Goal: Transaction & Acquisition: Purchase product/service

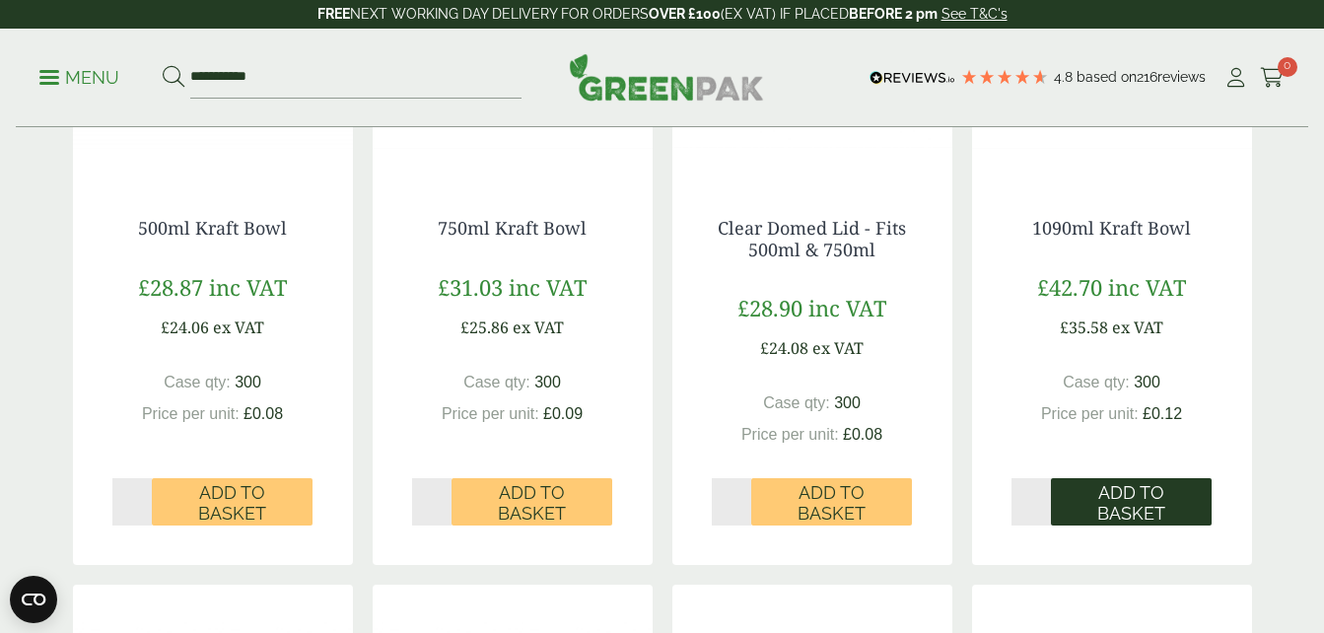
scroll to position [690, 0]
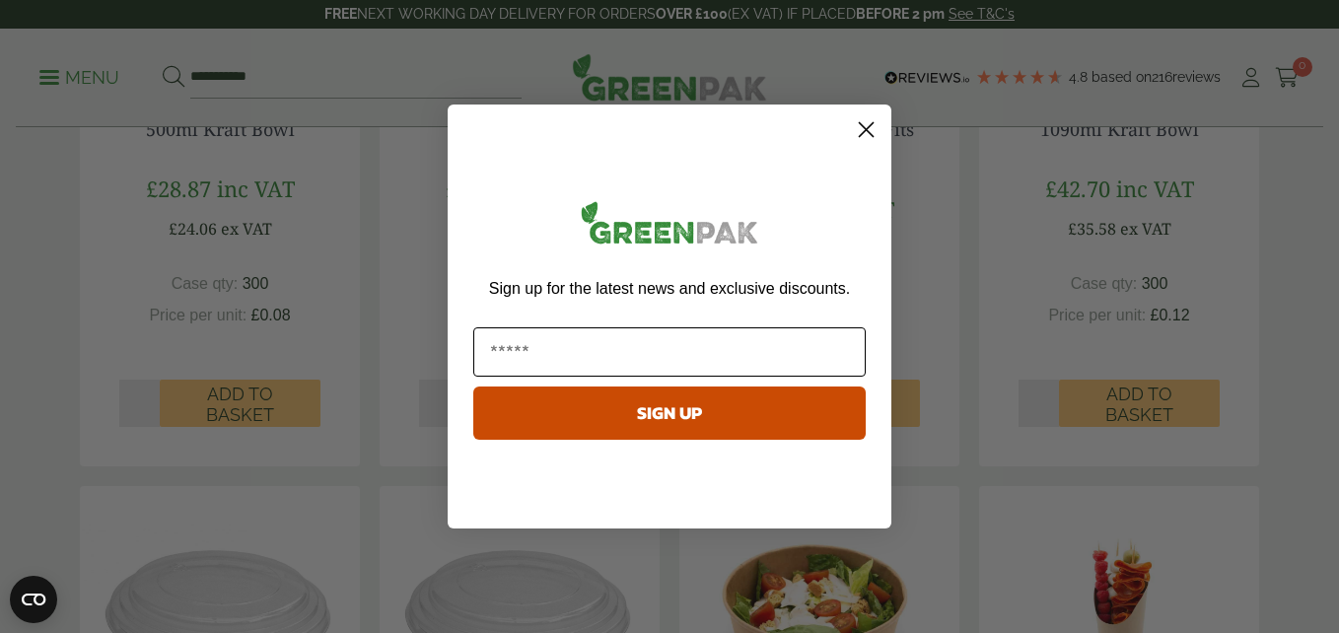
click at [743, 336] on input "Email" at bounding box center [669, 351] width 392 height 49
type input "**********"
click at [631, 415] on button "SIGN UP" at bounding box center [669, 412] width 392 height 53
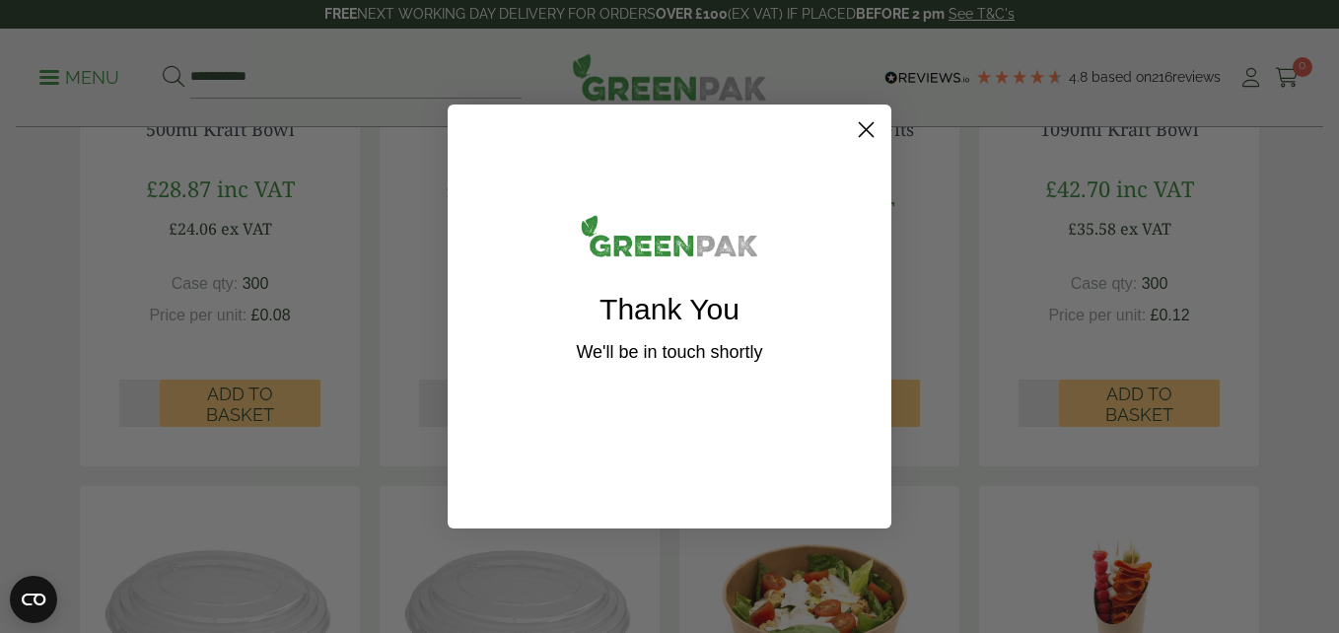
click at [996, 285] on div "Close dialog Thank You We'll be in touch shortly U se this code to get 15% off!…" at bounding box center [669, 316] width 1339 height 633
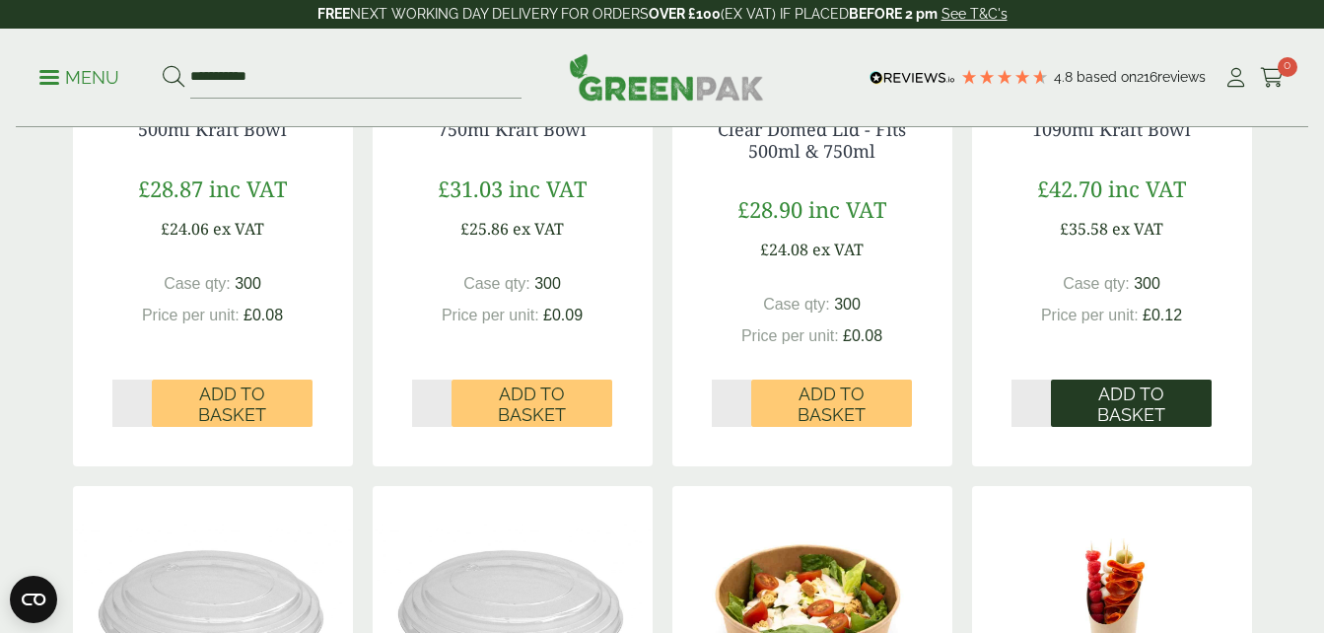
click at [1085, 399] on span "Add to Basket" at bounding box center [1131, 404] width 133 height 42
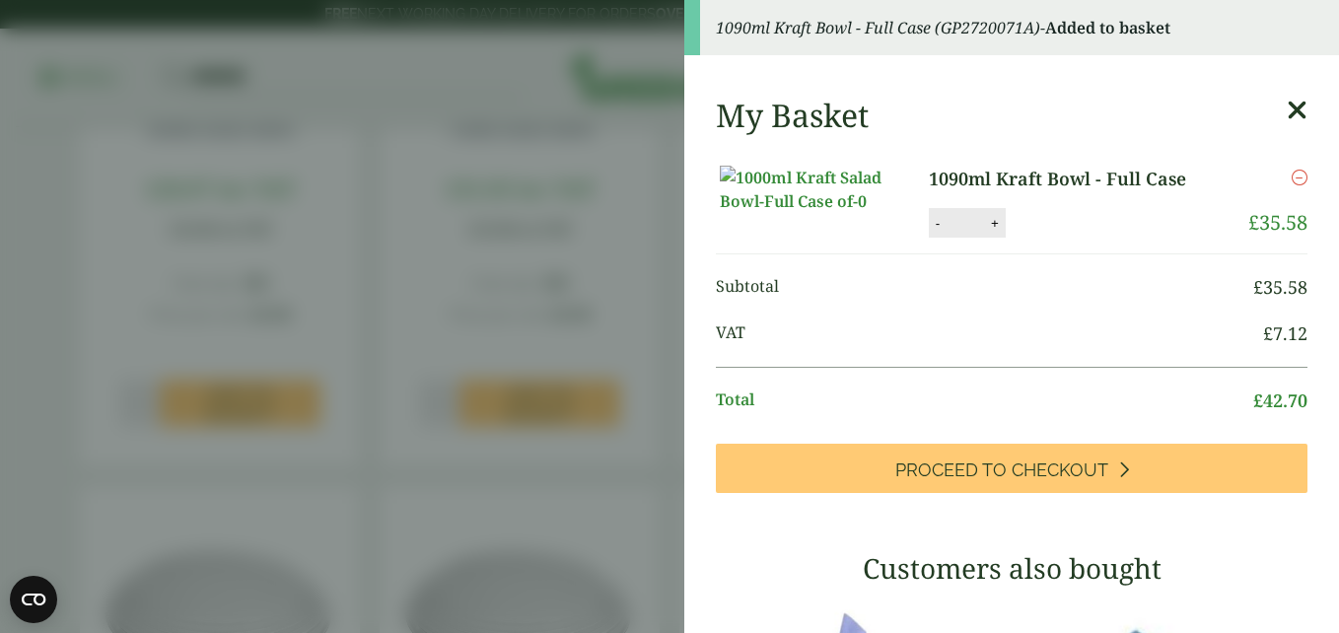
click at [423, 294] on aside "1090ml Kraft Bowl - Full Case (GP2720071A) - Added to basket My Basket 1090ml K…" at bounding box center [669, 316] width 1339 height 633
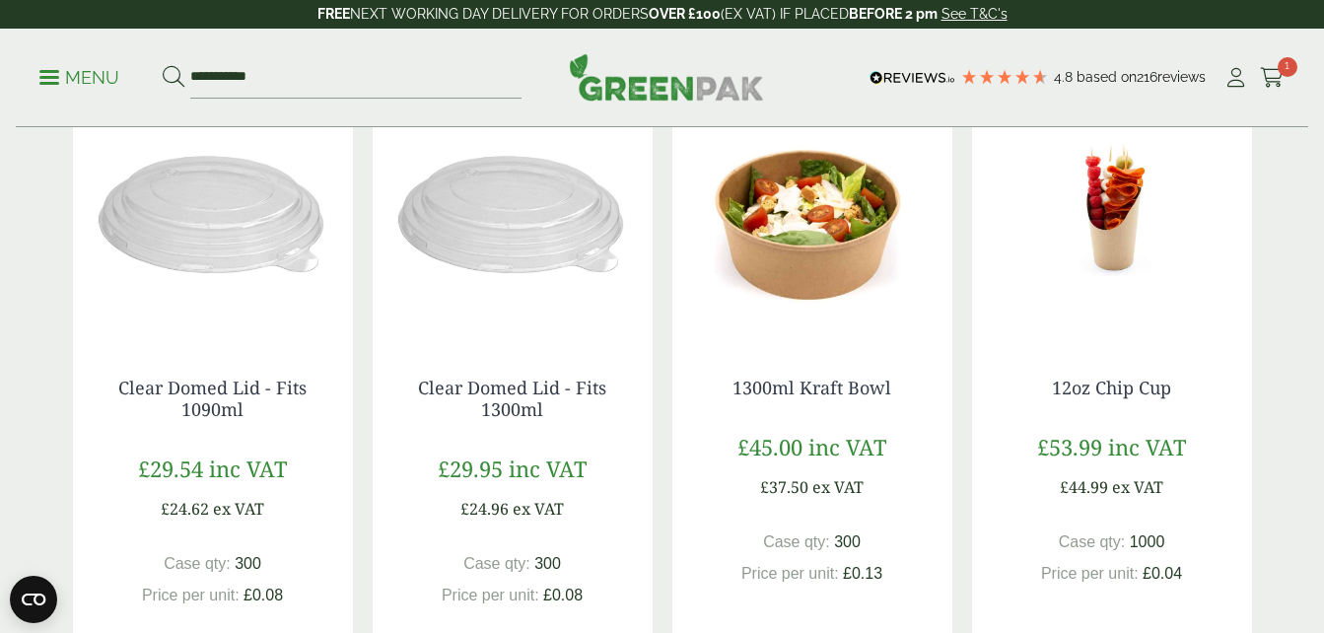
scroll to position [1282, 0]
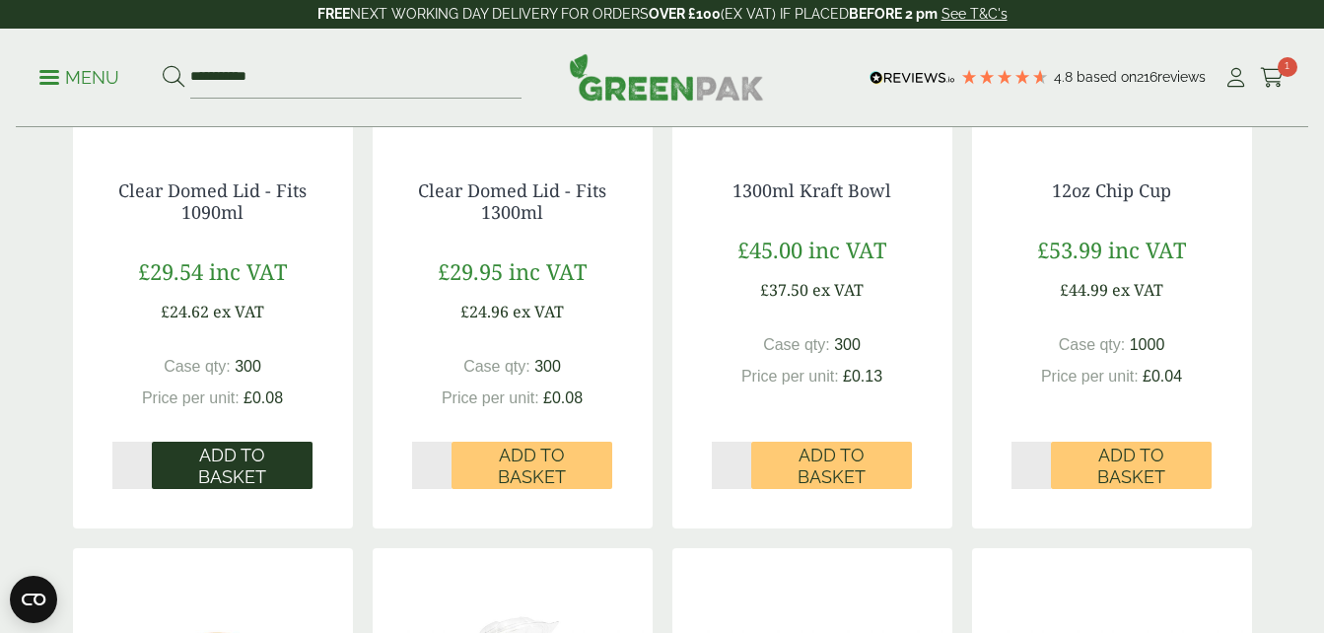
click at [235, 455] on span "Add to Basket" at bounding box center [232, 466] width 133 height 42
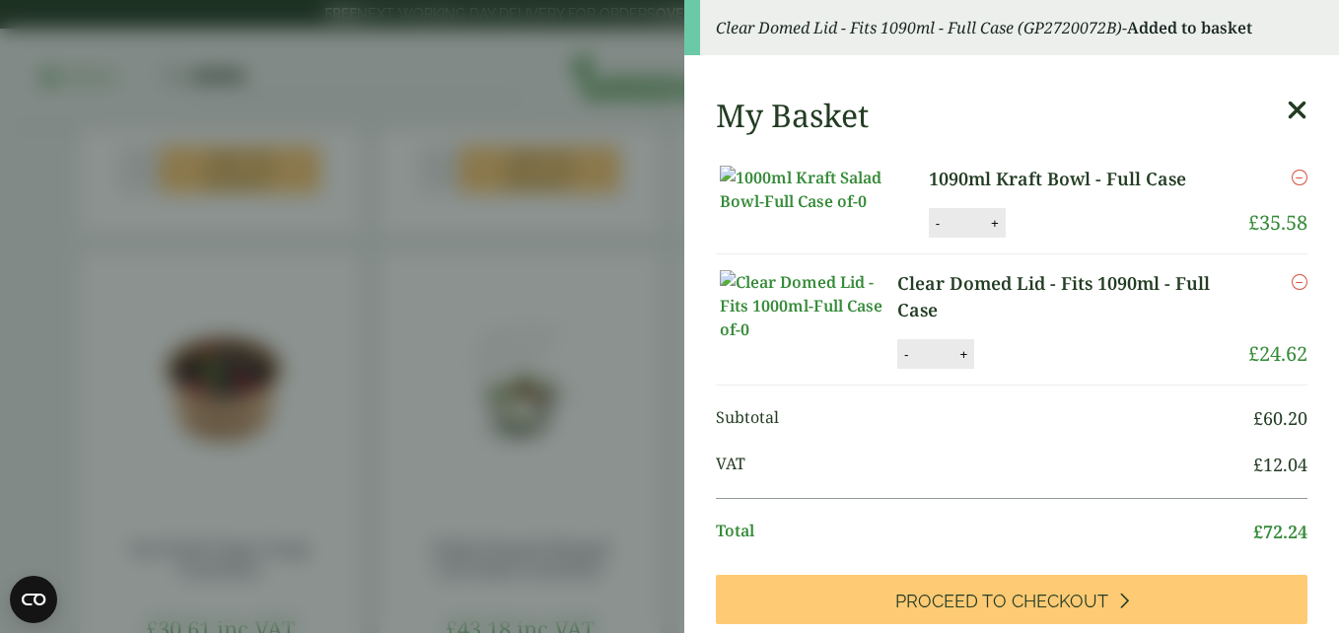
click at [303, 281] on aside "Clear Domed Lid - Fits 1090ml - Full Case (GP2720072B) - Added to basket My Bas…" at bounding box center [669, 316] width 1339 height 633
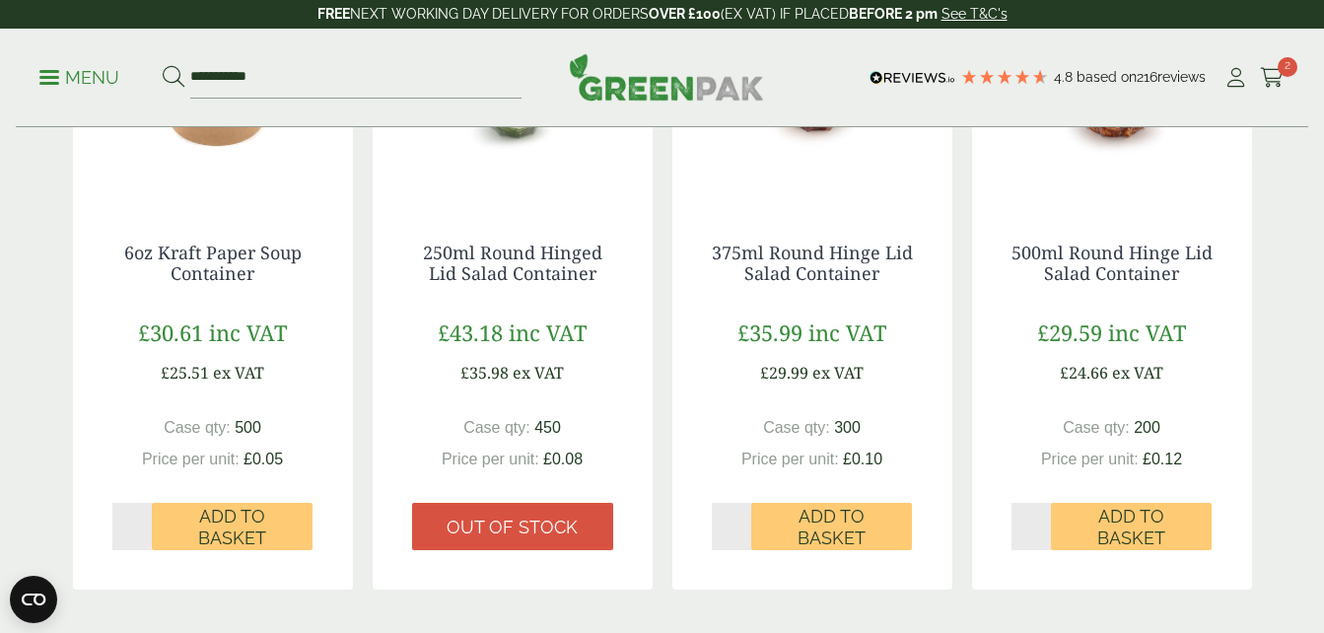
scroll to position [2169, 0]
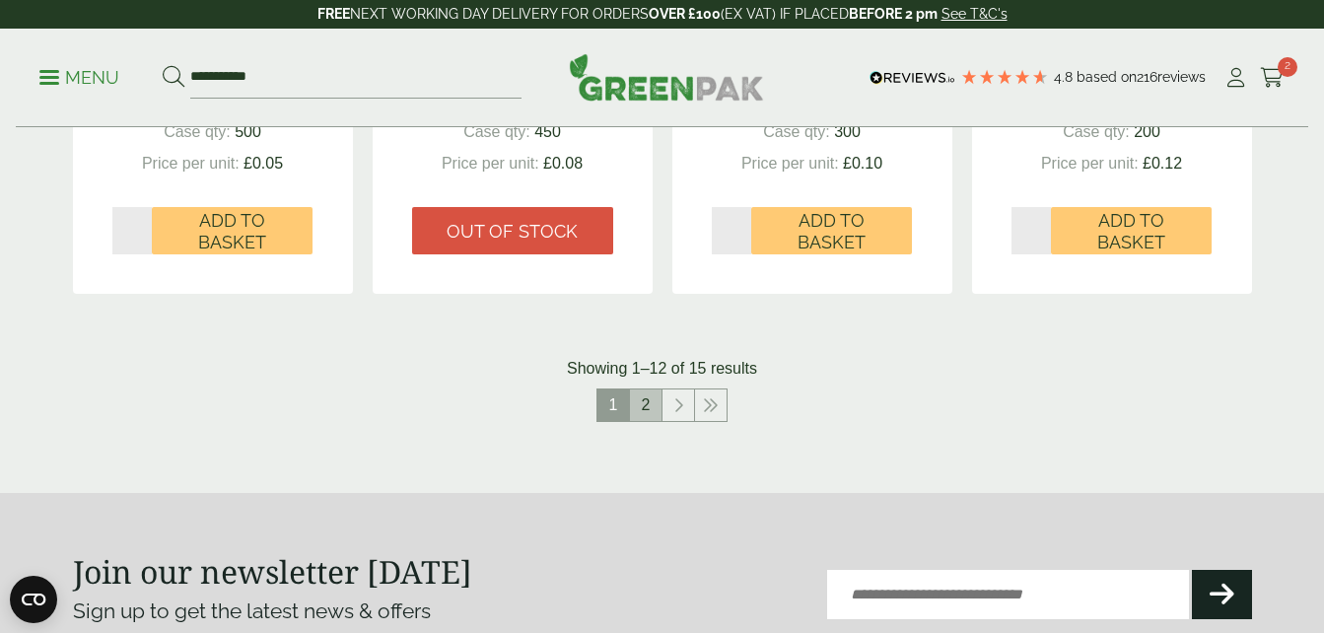
click at [639, 407] on link "2" at bounding box center [646, 405] width 32 height 32
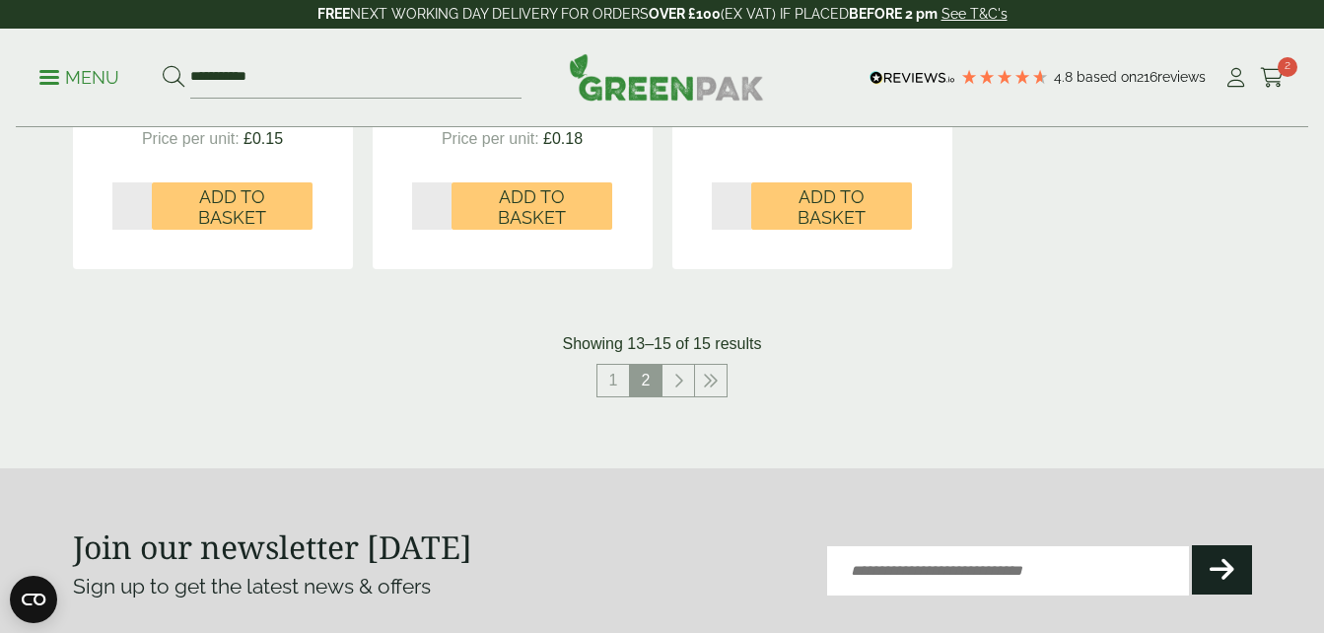
scroll to position [690, 0]
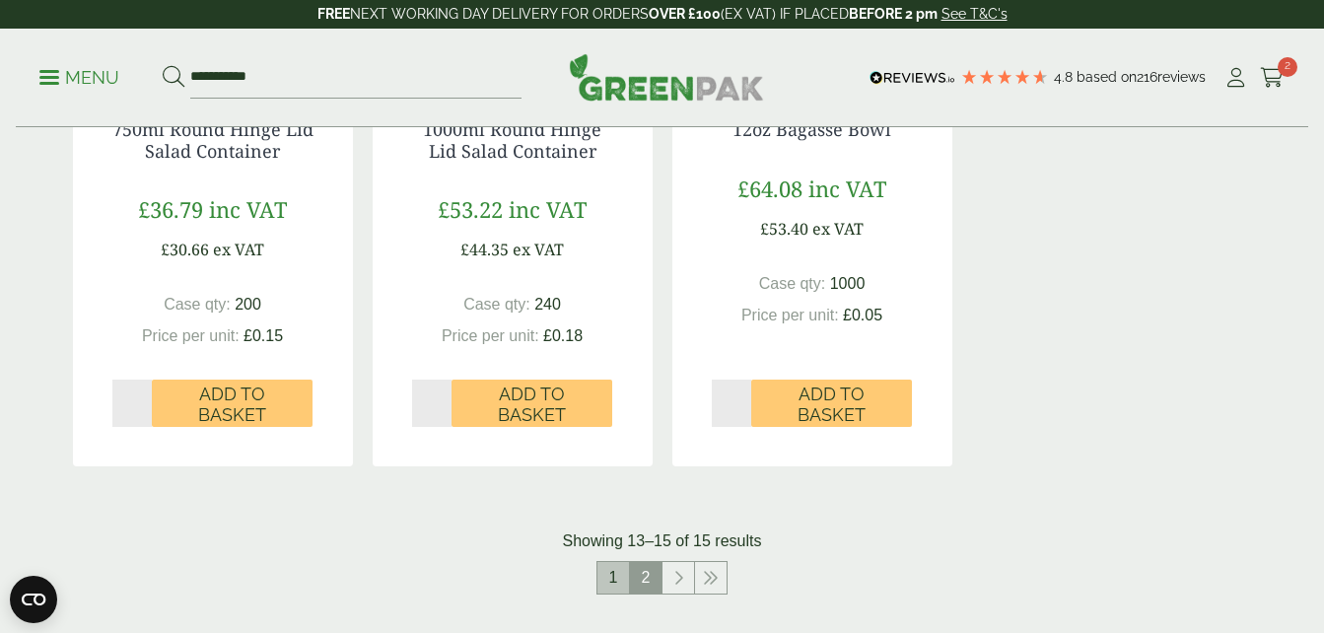
click at [622, 575] on link "1" at bounding box center [613, 578] width 32 height 32
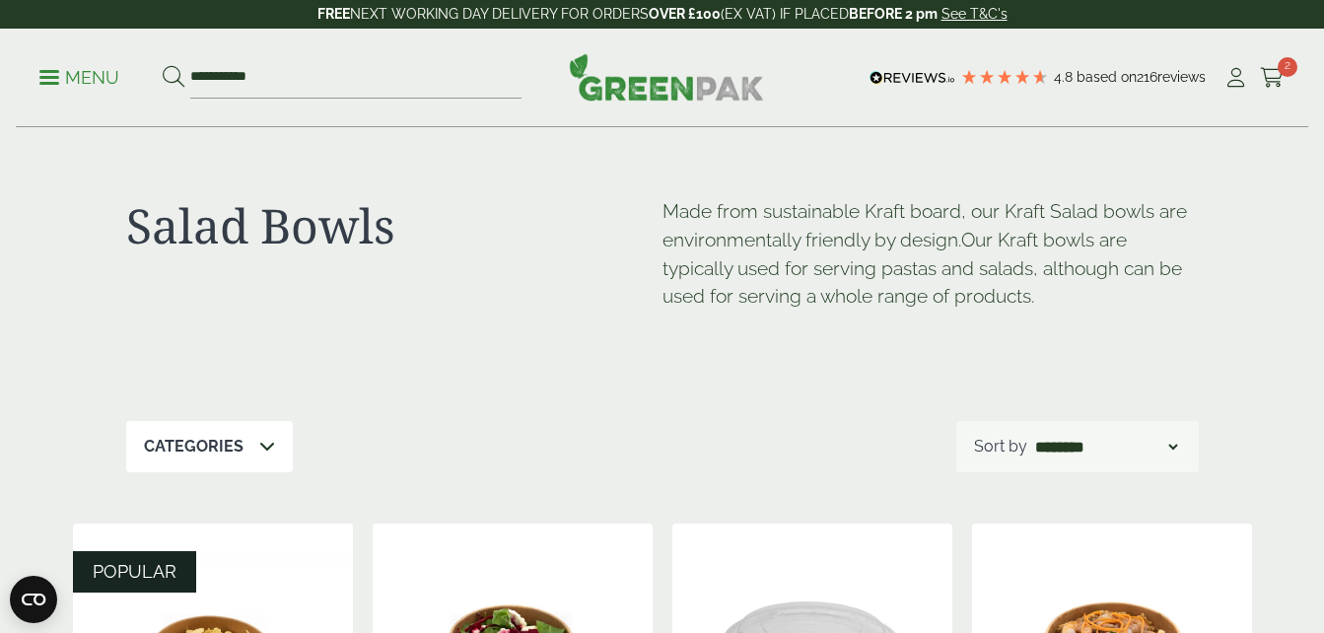
scroll to position [690, 0]
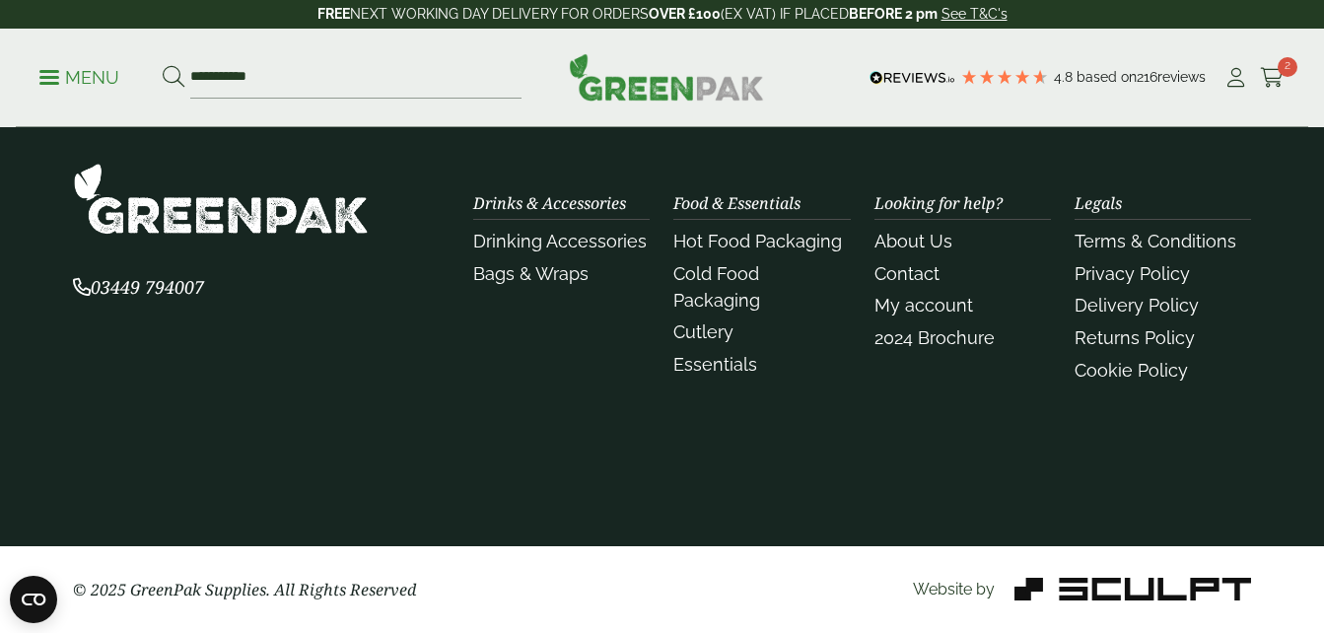
scroll to position [2746, 0]
